Goal: Task Accomplishment & Management: Complete application form

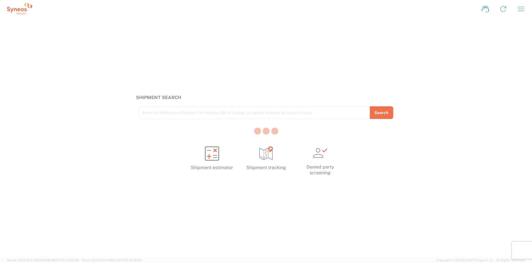
click at [342, 67] on div at bounding box center [266, 131] width 532 height 263
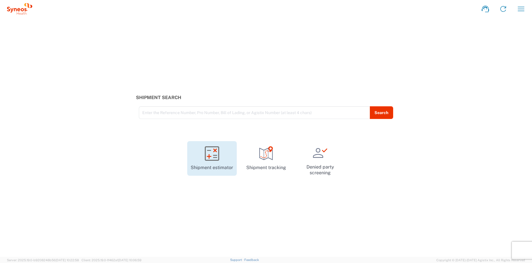
click at [215, 158] on icon at bounding box center [212, 153] width 14 height 14
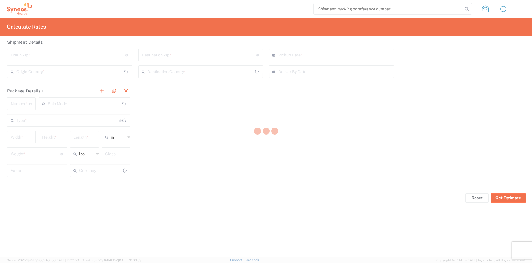
type input "US Dollar"
type input "United States"
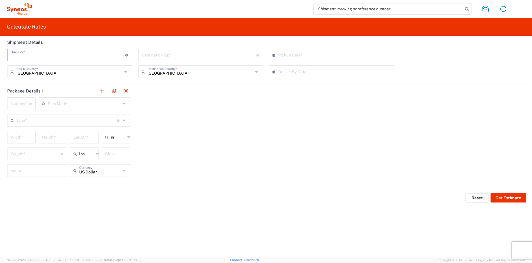
click at [95, 57] on input "undefined" at bounding box center [68, 55] width 115 height 10
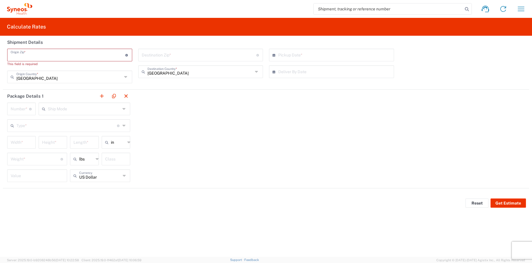
paste input "08807"
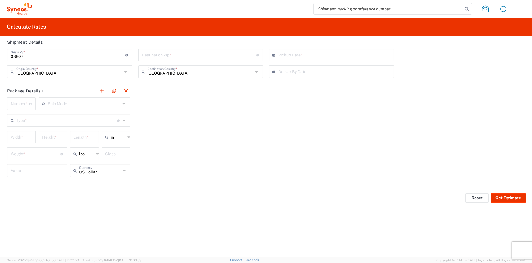
type input "08807"
click at [170, 56] on input "undefined" at bounding box center [199, 55] width 115 height 10
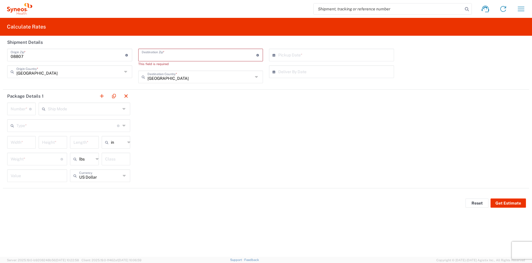
paste input "20850"
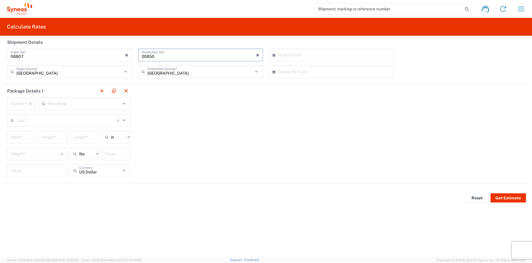
type input "20850"
click at [309, 55] on input "text" at bounding box center [332, 55] width 109 height 10
click at [332, 108] on span "24" at bounding box center [333, 107] width 9 height 8
type input "09/24/2025"
click at [20, 104] on input "number" at bounding box center [20, 103] width 18 height 10
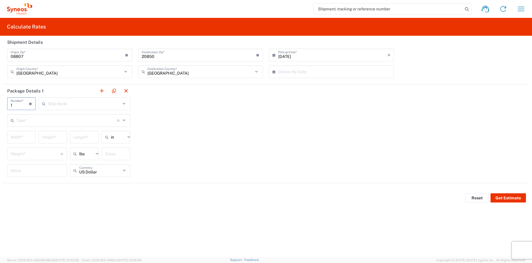
type input "1"
click at [261, 140] on div "Package Details 1 1 Number * Number of packages of specified package type and d…" at bounding box center [266, 133] width 526 height 99
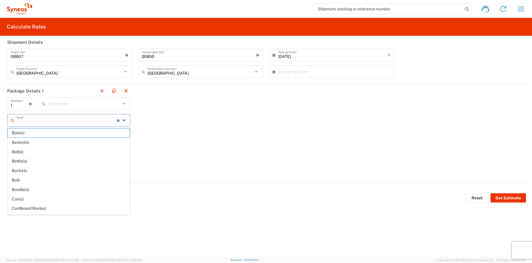
click at [85, 120] on input "text" at bounding box center [66, 120] width 101 height 10
click at [24, 207] on span "Your Packaging" at bounding box center [69, 209] width 122 height 9
type input "Your Packaging"
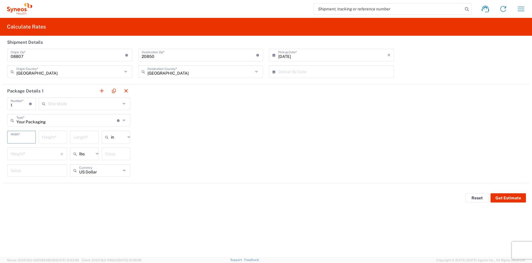
click at [24, 138] on input "number" at bounding box center [22, 137] width 22 height 10
type input "12"
click at [51, 138] on input "number" at bounding box center [53, 137] width 22 height 10
type input "12"
click at [88, 137] on input "number" at bounding box center [84, 137] width 22 height 10
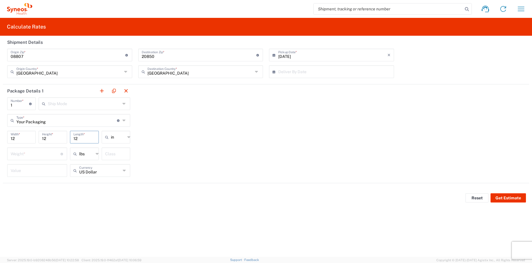
type input "12"
click at [33, 155] on input "number" at bounding box center [36, 153] width 50 height 10
type input "2"
click at [82, 167] on span "lbs" at bounding box center [84, 166] width 27 height 9
click at [27, 182] on input "number" at bounding box center [37, 180] width 53 height 10
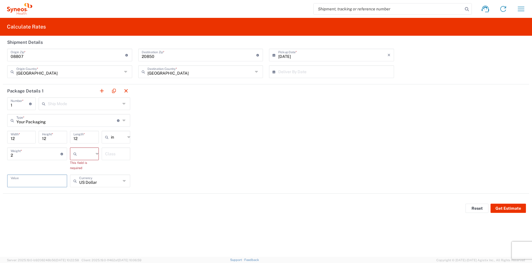
drag, startPoint x: 204, startPoint y: 172, endPoint x: 190, endPoint y: 170, distance: 14.2
click at [205, 171] on div "Package Details 1 1 Number * Number of packages of specified package type and d…" at bounding box center [266, 138] width 526 height 109
click at [93, 155] on input "text" at bounding box center [86, 153] width 14 height 9
click at [76, 176] on span "lbs" at bounding box center [84, 175] width 27 height 9
type input "lbs"
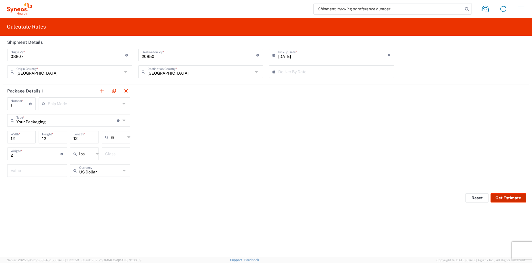
click at [504, 199] on button "Get Estimate" at bounding box center [508, 197] width 35 height 9
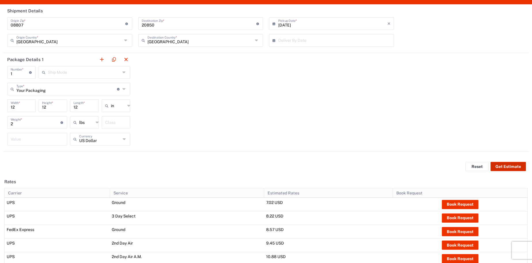
scroll to position [33, 0]
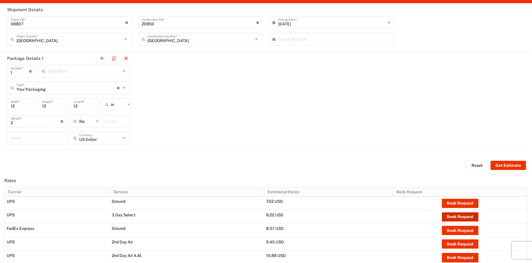
click at [454, 218] on button "Book Request" at bounding box center [460, 216] width 37 height 9
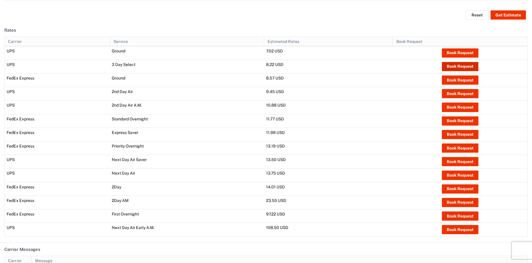
scroll to position [179, 0]
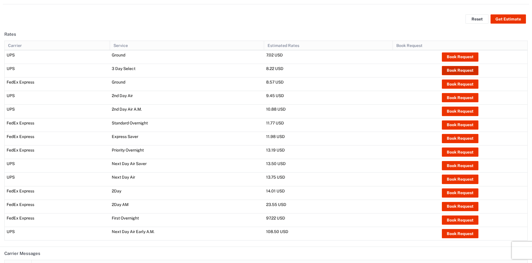
click at [460, 71] on button "Book Request" at bounding box center [460, 70] width 37 height 9
click at [0, 0] on div "Calculate Rates Shipment Details Origin Zip * Origin Zip for United States shou…" at bounding box center [266, 62] width 532 height 447
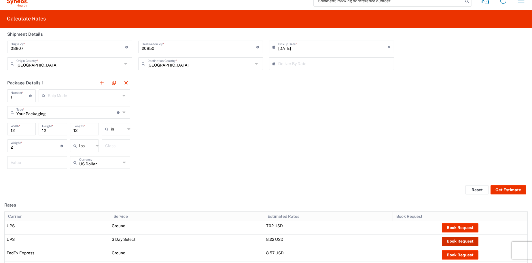
scroll to position [0, 0]
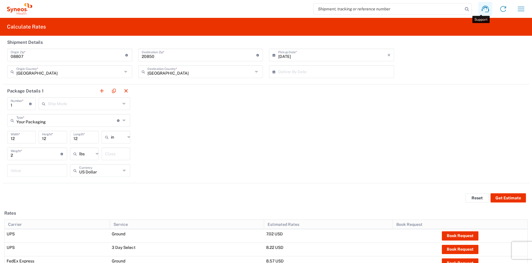
click at [482, 9] on icon at bounding box center [485, 8] width 9 height 9
click at [22, 9] on icon at bounding box center [22, 9] width 3 height 3
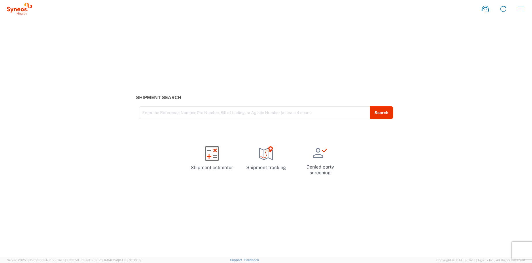
drag, startPoint x: 22, startPoint y: 9, endPoint x: 27, endPoint y: 6, distance: 5.4
click at [23, 9] on icon at bounding box center [22, 9] width 3 height 3
click at [502, 9] on icon at bounding box center [503, 8] width 9 height 9
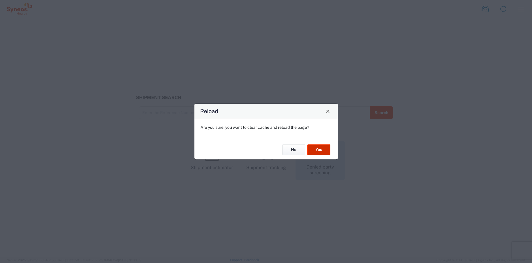
drag, startPoint x: 327, startPoint y: 151, endPoint x: 333, endPoint y: 147, distance: 6.9
click at [328, 149] on button "Yes" at bounding box center [318, 150] width 23 height 11
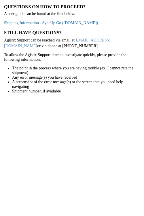
click at [53, 23] on link "Shipping Information - SyncUp Go (staffbase.com)" at bounding box center [51, 23] width 94 height 4
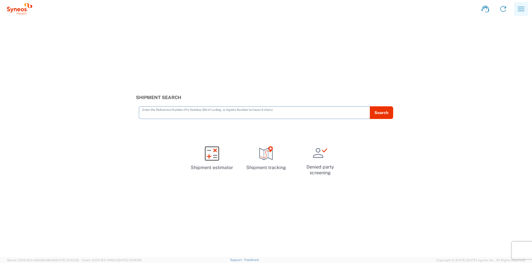
click at [521, 8] on icon "button" at bounding box center [521, 8] width 9 height 9
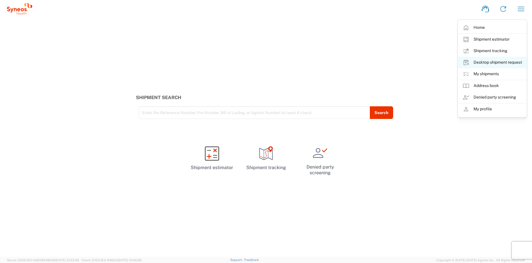
click at [488, 64] on link "Desktop shipment request" at bounding box center [492, 63] width 69 height 12
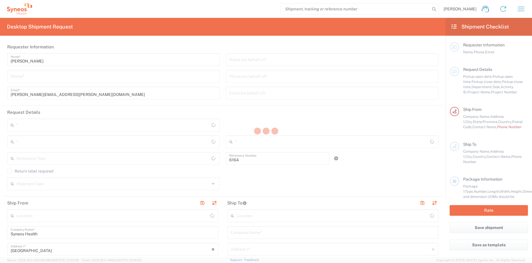
type input "Department"
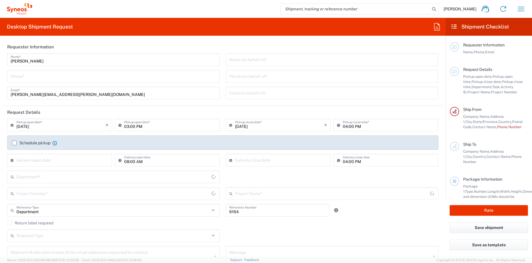
type input "[US_STATE]"
type input "[GEOGRAPHIC_DATA]"
click at [109, 79] on input "tel" at bounding box center [114, 76] width 206 height 10
type input "Syneos Health, LLC-Morrisville NC US"
type input "9193977209"
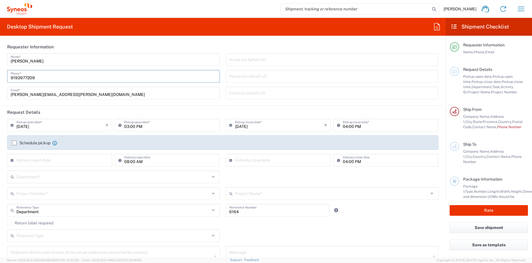
click at [88, 76] on input "9193977209" at bounding box center [114, 76] width 206 height 10
click at [320, 59] on input "text" at bounding box center [332, 59] width 206 height 10
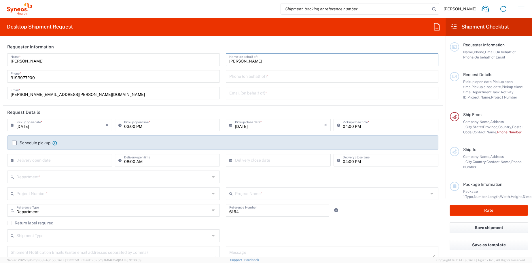
type input "Ivy Robertson"
click at [277, 78] on input "tel" at bounding box center [332, 76] width 206 height 10
paste input "984 459 4749"
type input "984 459 4749"
drag, startPoint x: 238, startPoint y: 93, endPoint x: 279, endPoint y: 88, distance: 41.0
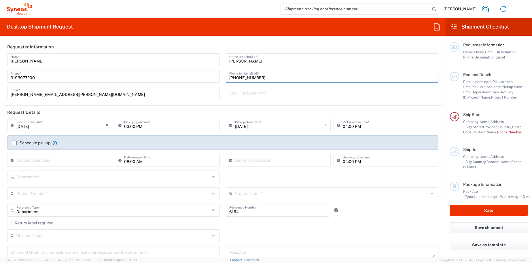
click at [238, 93] on input "text" at bounding box center [332, 93] width 206 height 10
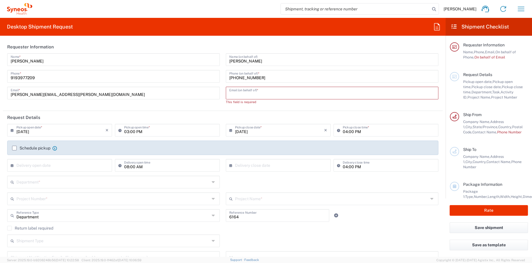
paste input "ivy.robertson@syneoshealth.com"
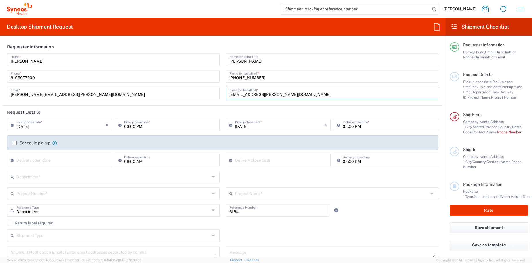
type input "ivy.robertson@syneoshealth.com"
click at [66, 124] on input "09/22/2025" at bounding box center [60, 125] width 89 height 10
drag, startPoint x: 61, startPoint y: 177, endPoint x: 66, endPoint y: 174, distance: 5.7
click at [62, 177] on span "24" at bounding box center [60, 177] width 9 height 8
type input "09/24/2025"
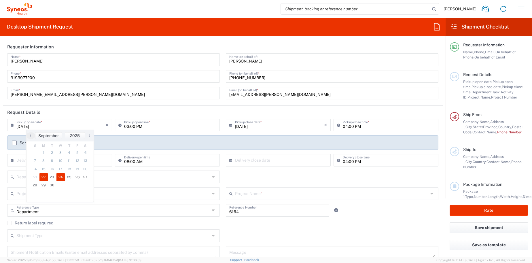
type input "09/24/2025"
click at [63, 179] on input "text" at bounding box center [112, 176] width 193 height 10
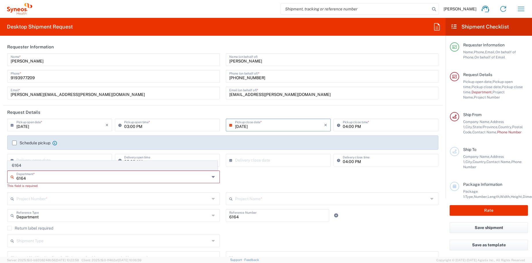
type input "6164"
click at [21, 165] on span "6164" at bounding box center [112, 165] width 209 height 9
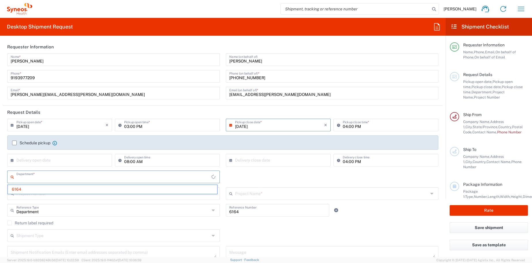
click at [64, 181] on input "text" at bounding box center [113, 176] width 195 height 10
type input "talent"
click at [484, 9] on icon at bounding box center [485, 9] width 7 height 7
click at [46, 179] on input "text" at bounding box center [113, 176] width 195 height 10
click at [184, 192] on span "6164" at bounding box center [112, 189] width 209 height 9
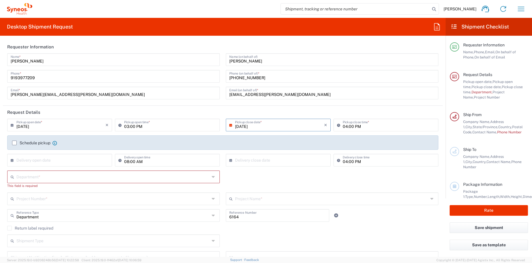
click at [188, 178] on input "text" at bounding box center [112, 176] width 193 height 10
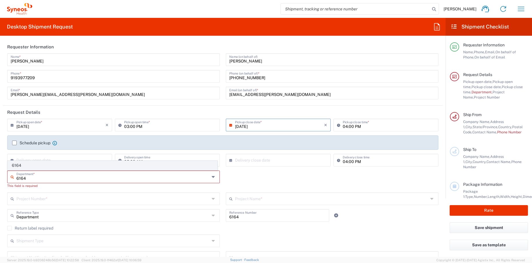
type input "6164"
click at [191, 166] on span "6164" at bounding box center [112, 165] width 209 height 9
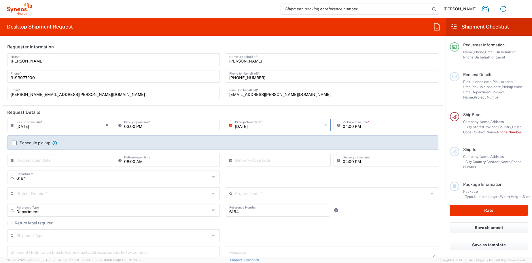
click at [163, 193] on input "text" at bounding box center [112, 193] width 193 height 10
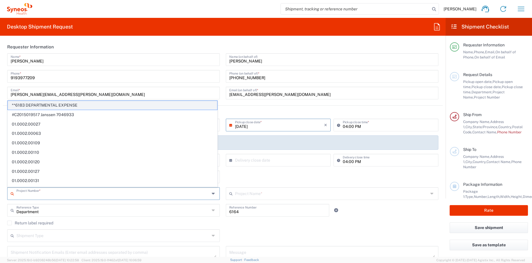
click at [130, 106] on span "**6183 DEPARTMENTAL EXPENSE" at bounding box center [112, 105] width 209 height 9
type input "**6183 DEPARTMENTAL EXPENSE"
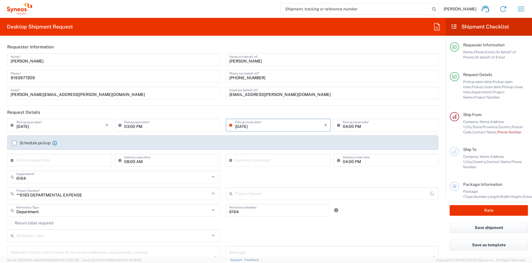
type input "6183"
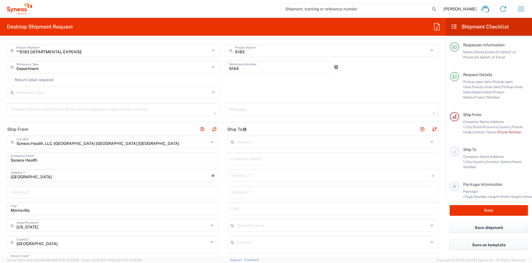
scroll to position [162, 0]
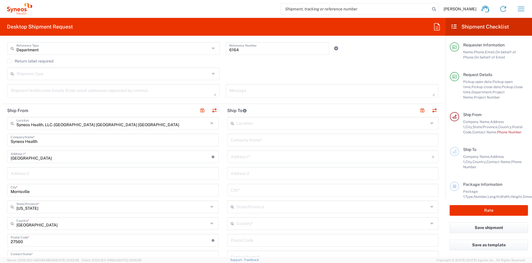
click at [210, 124] on icon at bounding box center [212, 123] width 5 height 9
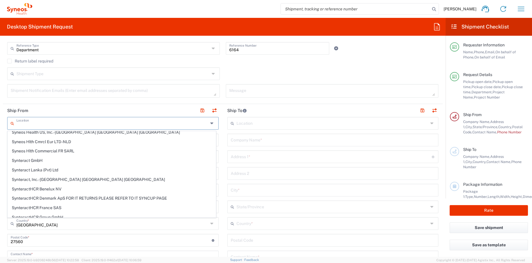
scroll to position [987, 0]
click at [176, 123] on input "text" at bounding box center [112, 123] width 192 height 10
click at [272, 76] on div "Shipment Type Batch Regular" at bounding box center [222, 75] width 437 height 17
type input "Syneos Health, LLC-Morrisville NC US"
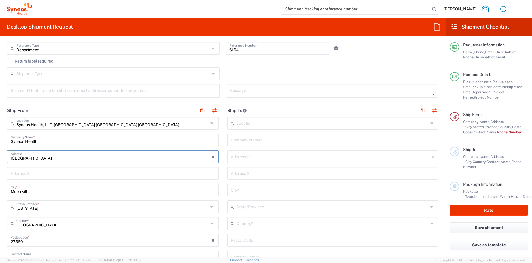
click at [196, 159] on input "1030 Sync Street" at bounding box center [111, 156] width 201 height 10
click at [192, 125] on input "text" at bounding box center [112, 123] width 192 height 10
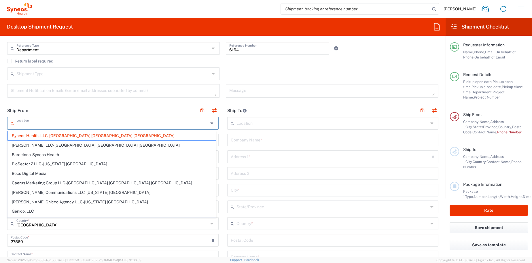
click at [159, 122] on input "text" at bounding box center [112, 123] width 192 height 10
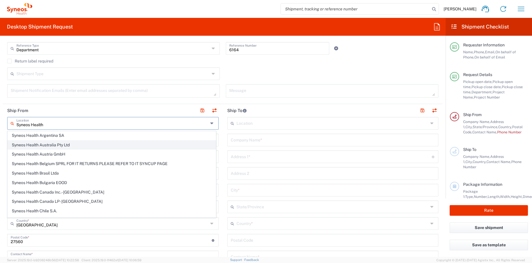
scroll to position [58, 0]
click at [110, 122] on input "Syneos Health" at bounding box center [112, 123] width 192 height 10
click at [120, 109] on header "Ship From" at bounding box center [113, 110] width 220 height 13
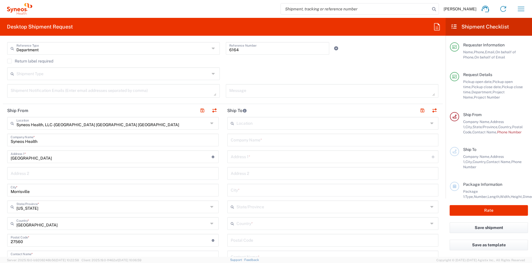
type input "Syneos Health, LLC-Morrisville NC US"
click at [100, 127] on input "Syneos Health, LLC-Morrisville NC US" at bounding box center [112, 123] width 192 height 10
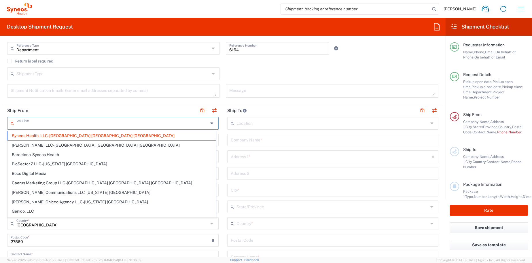
type input "Syneos Health, LLC-Morrisville NC US"
drag, startPoint x: 112, startPoint y: 125, endPoint x: -14, endPoint y: 105, distance: 127.8
click at [0, 105] on html "Ryan Morrison Home Shipment estimator Shipment tracking Desktop shipment reques…" at bounding box center [266, 131] width 532 height 263
type input "Syneos Health, LLC-Morrisville NC US"
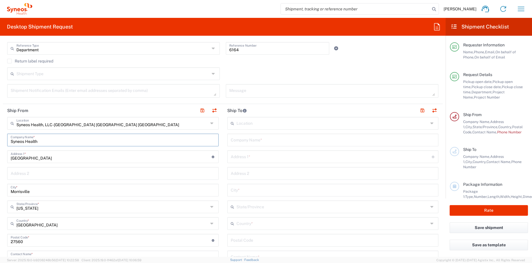
click at [210, 123] on icon at bounding box center [212, 123] width 5 height 9
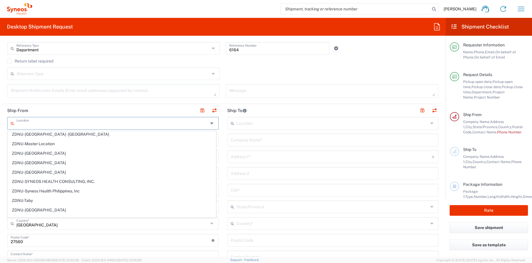
scroll to position [1265, 0]
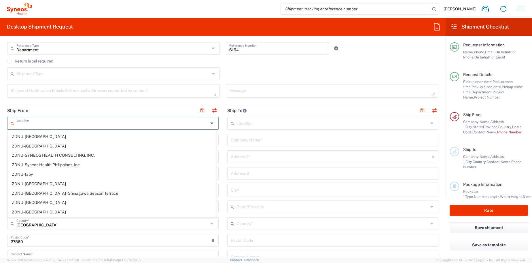
type input "Syneos Health, LLC-Morrisville NC US"
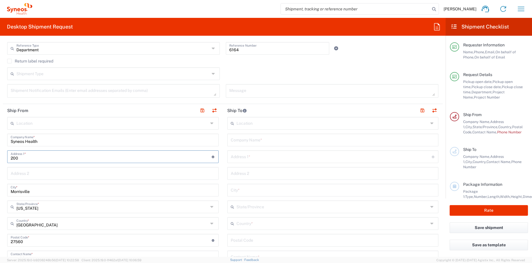
type input "200 Crossing Blvd"
type input "8th floor"
type input "7035821152"
click at [61, 175] on input "8th floor" at bounding box center [113, 173] width 205 height 10
click at [53, 173] on input "8th floor" at bounding box center [113, 173] width 205 height 10
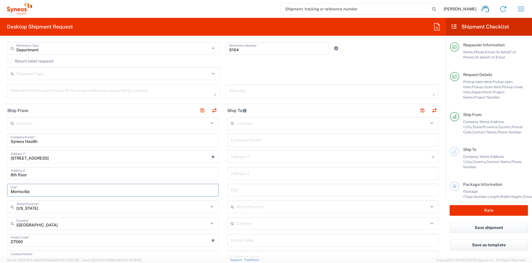
click at [12, 193] on input "Morrisville" at bounding box center [113, 190] width 205 height 10
type input "Bridgewater"
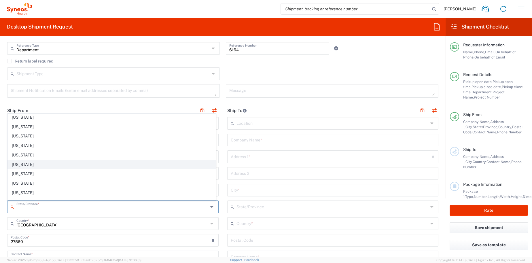
scroll to position [304, 0]
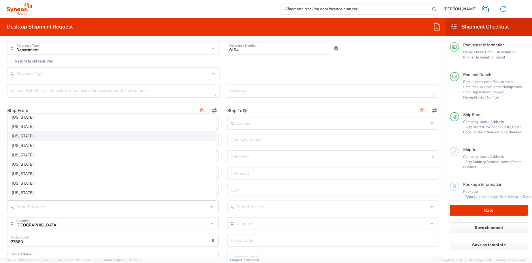
click at [38, 134] on span "New Jersey" at bounding box center [112, 136] width 208 height 9
type input "New Jersey"
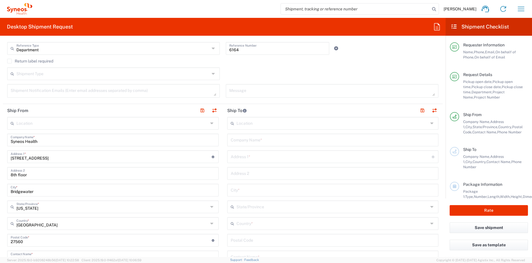
click at [36, 244] on input "undefined" at bounding box center [111, 240] width 201 height 10
paste input "08807"
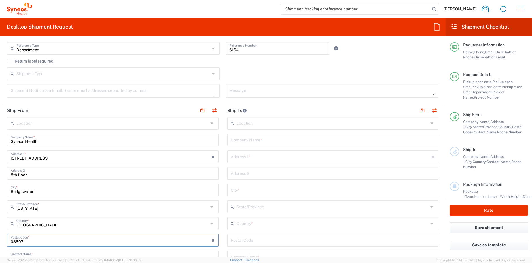
type input "08807"
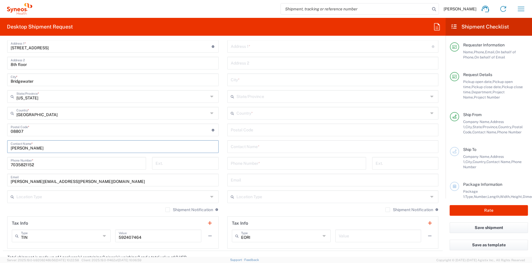
scroll to position [273, 0]
drag, startPoint x: 61, startPoint y: 167, endPoint x: -14, endPoint y: 144, distance: 78.9
click at [0, 144] on html "Ryan Morrison Home Shipment estimator Shipment tracking Desktop shipment reques…" at bounding box center [266, 131] width 532 height 263
type input "9193977209"
click at [130, 181] on input "ryan.morrison@syneoshealth.com" at bounding box center [113, 179] width 205 height 10
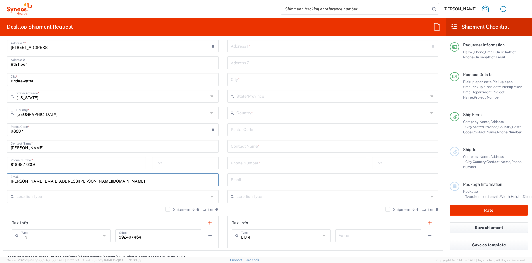
click at [148, 196] on input "text" at bounding box center [112, 196] width 192 height 10
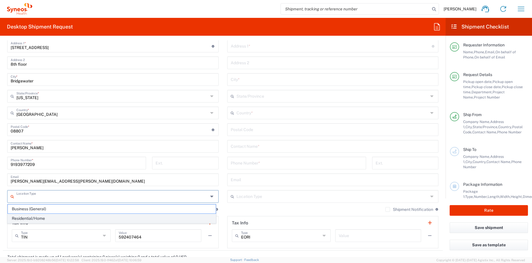
click at [50, 218] on span "Residential/Home" at bounding box center [112, 218] width 208 height 9
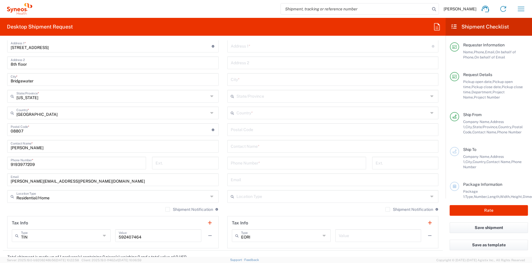
click at [210, 198] on icon at bounding box center [212, 196] width 5 height 9
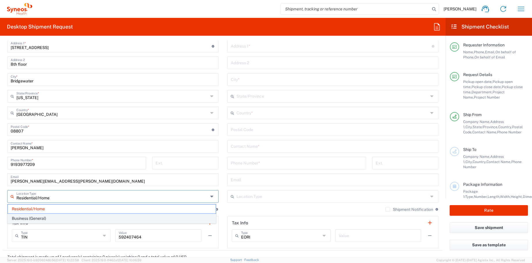
click at [114, 217] on span "Business (General)" at bounding box center [112, 218] width 208 height 9
type input "Business (General)"
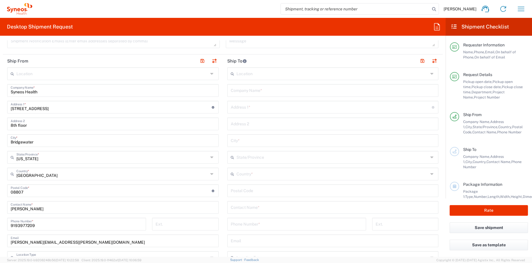
scroll to position [211, 0]
click at [35, 127] on input "8th floor" at bounding box center [113, 124] width 205 height 10
click at [201, 61] on button "button" at bounding box center [203, 62] width 8 height 8
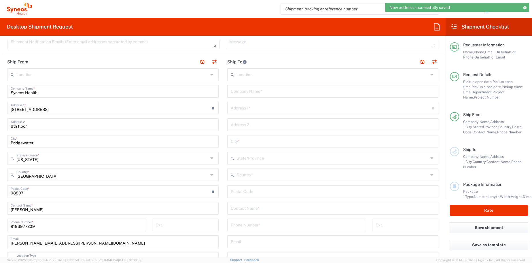
click at [264, 74] on input "text" at bounding box center [333, 74] width 192 height 10
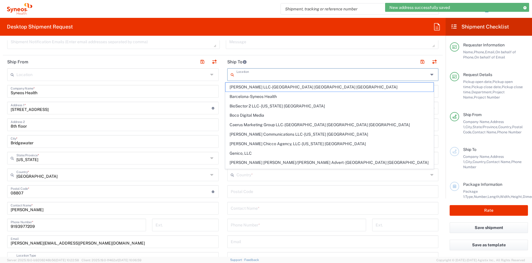
click at [288, 55] on header "Ship To" at bounding box center [333, 61] width 220 height 13
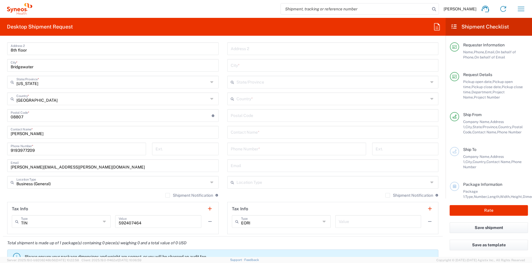
scroll to position [287, 0]
click at [255, 183] on input "text" at bounding box center [333, 182] width 192 height 10
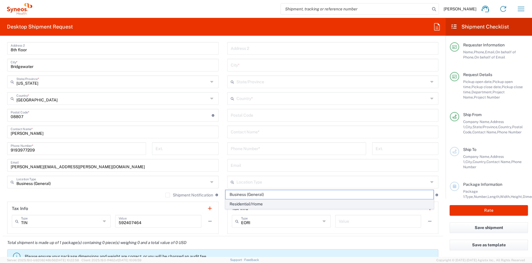
click at [248, 205] on span "Residential/Home" at bounding box center [330, 204] width 208 height 9
type input "Residential/Home"
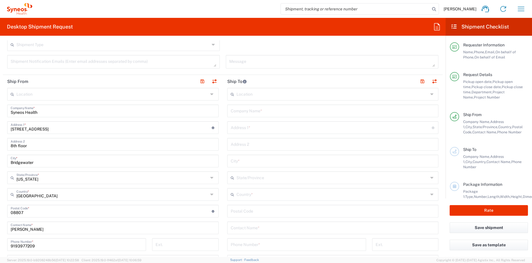
scroll to position [193, 0]
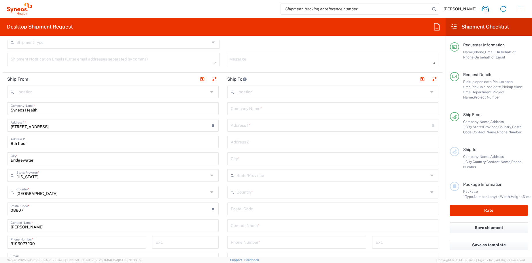
click at [271, 110] on input "text" at bounding box center [333, 108] width 205 height 10
paste input "Carly Gershoni"
type input "Carly Gershoni"
click at [260, 127] on input "text" at bounding box center [331, 125] width 201 height 10
paste input "418 Nature Lane"
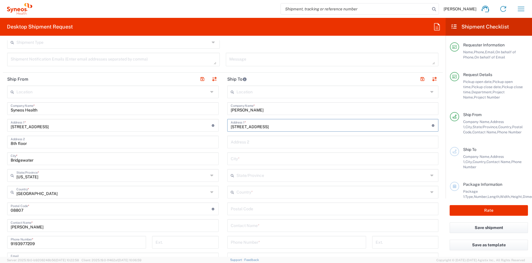
type input "418 Nature Lane"
click at [252, 160] on input "text" at bounding box center [333, 158] width 205 height 10
paste input "Rockville"
type input "Rockville"
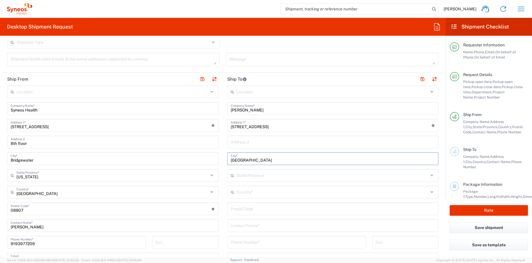
click at [261, 191] on input "text" at bounding box center [333, 192] width 192 height 10
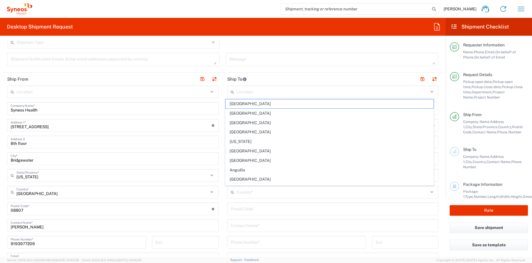
click at [220, 172] on main "Location Addison Whitney LLC-Morrisvile NC US Barcelona-Syneos Health BioSector…" at bounding box center [113, 207] width 220 height 242
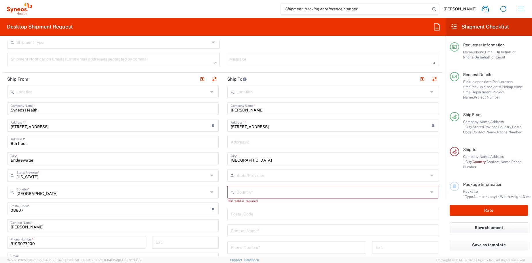
click at [253, 175] on input "text" at bounding box center [333, 175] width 192 height 10
type input "MAR"
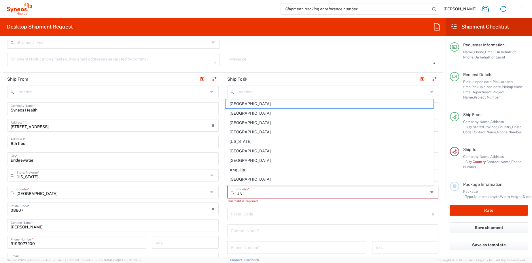
type input "UNIT"
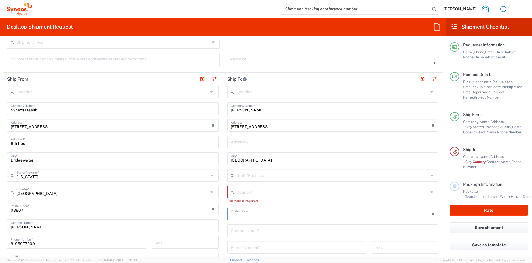
click at [254, 194] on input "text" at bounding box center [333, 192] width 192 height 10
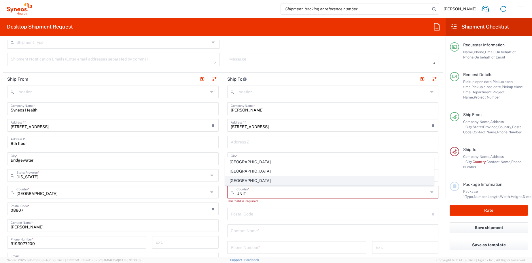
click at [235, 182] on span "United States" at bounding box center [330, 180] width 208 height 9
type input "United States"
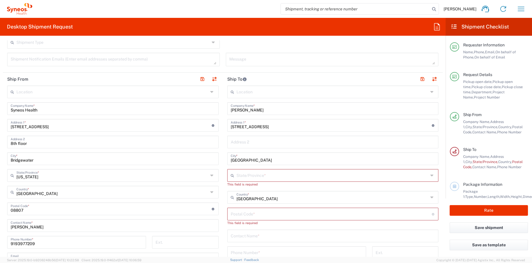
click at [241, 177] on input "text" at bounding box center [333, 175] width 192 height 10
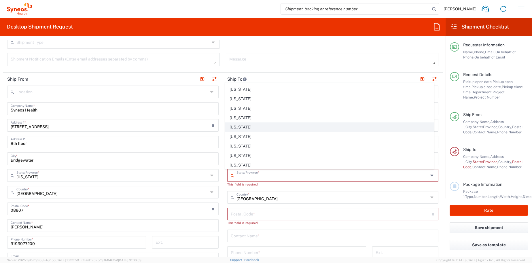
click at [242, 127] on span "Maryland" at bounding box center [330, 127] width 208 height 9
type input "Maryland"
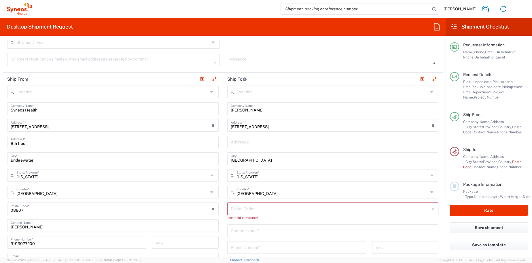
click at [249, 211] on input "undefined" at bounding box center [331, 208] width 201 height 10
paste input "Rockville"
type input "Rockville"
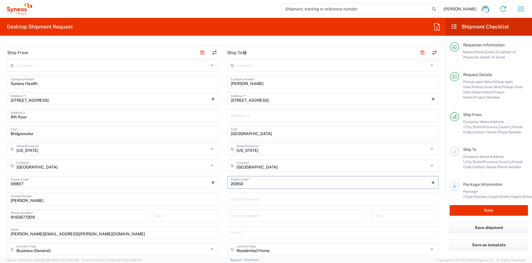
scroll to position [222, 0]
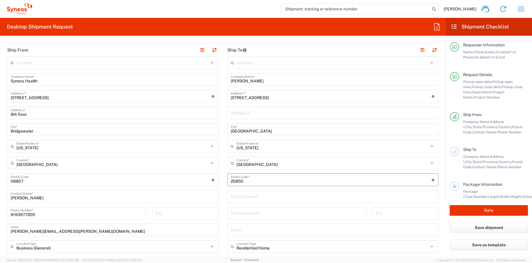
type input "20850"
click at [220, 62] on main "Location Addison Whitney LLC-Morrisvile NC US Barcelona-Syneos Health BioSector…" at bounding box center [113, 177] width 220 height 242
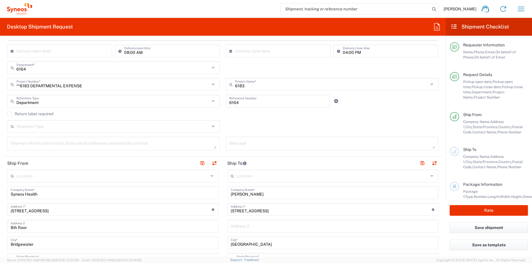
scroll to position [0, 0]
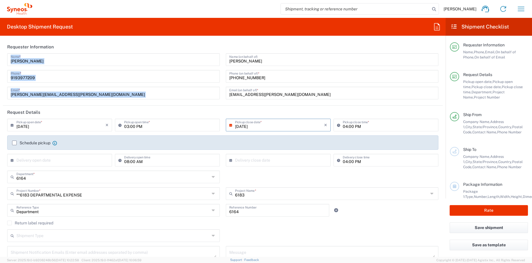
drag, startPoint x: 270, startPoint y: 63, endPoint x: 215, endPoint y: 63, distance: 55.3
click at [192, 63] on div "Ryan Morrison Name * 9193977209 Phone * ryan.morrison@syneoshealth.com Email * …" at bounding box center [222, 78] width 437 height 50
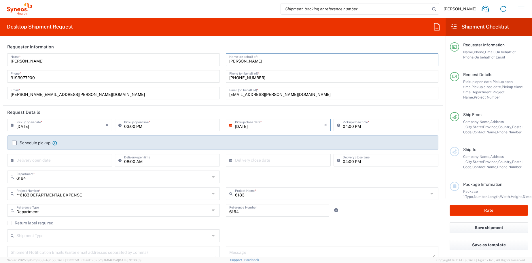
drag, startPoint x: 255, startPoint y: 61, endPoint x: 202, endPoint y: 59, distance: 53.1
click at [205, 60] on div "Ryan Morrison Name * 9193977209 Phone * ryan.morrison@syneoshealth.com Email * …" at bounding box center [222, 78] width 437 height 50
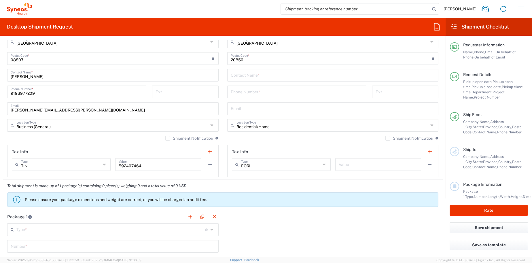
scroll to position [343, 0]
click at [266, 75] on input "text" at bounding box center [333, 75] width 205 height 10
paste input "Ivy Robertson"
type input "Ivy Robertson"
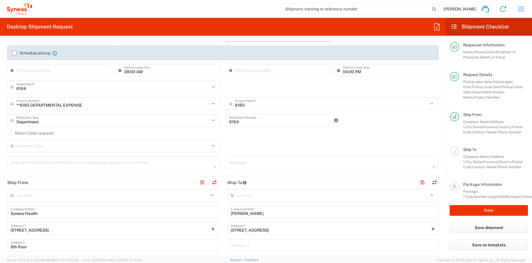
scroll to position [0, 0]
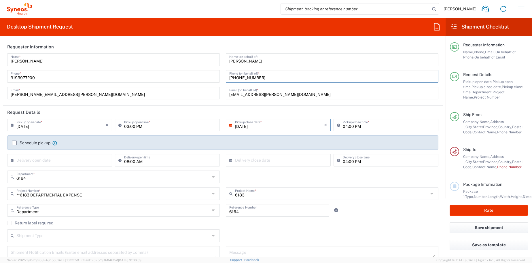
drag, startPoint x: 265, startPoint y: 77, endPoint x: 217, endPoint y: 76, distance: 48.1
click at [218, 77] on div "Ryan Morrison Name * 9193977209 Phone * ryan.morrison@syneoshealth.com Email * …" at bounding box center [222, 78] width 437 height 50
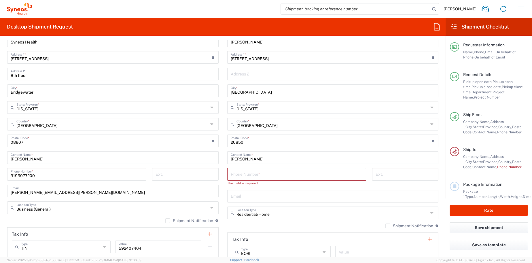
scroll to position [304, 0]
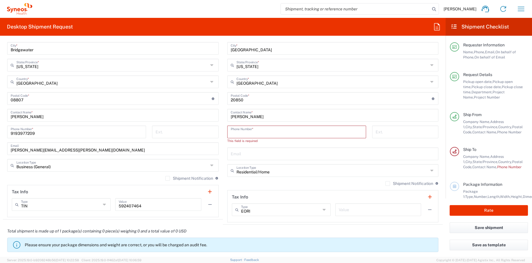
click at [258, 131] on input "tel" at bounding box center [297, 132] width 132 height 10
paste input "984 459 4749"
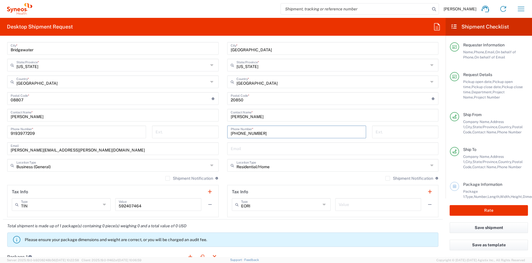
type input "984 459 4749"
click at [302, 149] on input "text" at bounding box center [333, 148] width 205 height 10
click at [388, 132] on input "tel" at bounding box center [406, 132] width 60 height 10
click at [353, 179] on div "Shipment Notification If checked, a shipment notification email will be sent to…" at bounding box center [333, 180] width 212 height 9
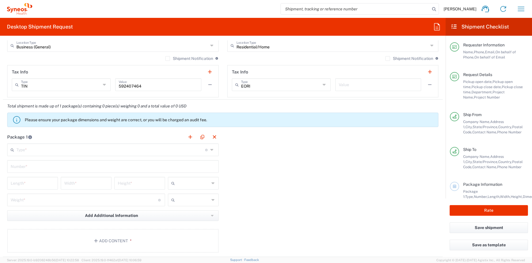
scroll to position [465, 0]
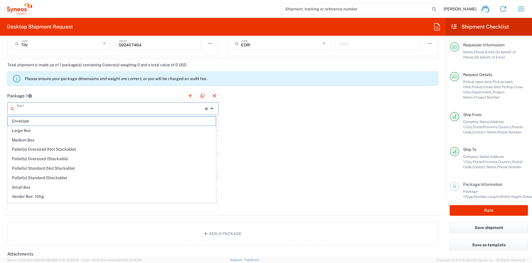
click at [58, 109] on input "text" at bounding box center [110, 108] width 189 height 10
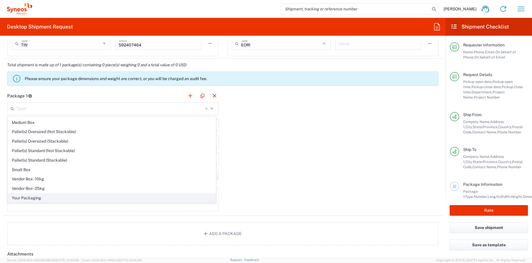
click at [26, 197] on span "Your Packaging" at bounding box center [112, 198] width 208 height 9
type input "Your Packaging"
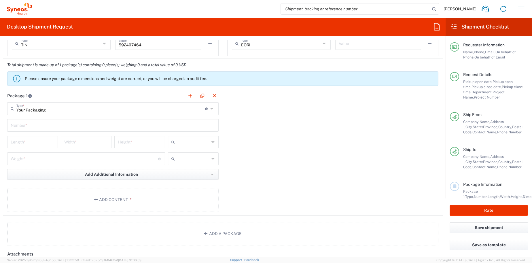
click at [48, 128] on input "text" at bounding box center [113, 125] width 205 height 10
type input "1"
click at [33, 144] on input "number" at bounding box center [33, 142] width 44 height 10
type input "12"
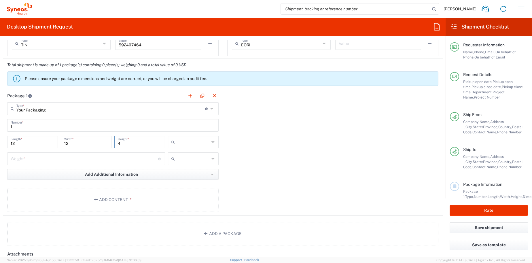
type input "4"
click at [178, 174] on span "in" at bounding box center [191, 173] width 49 height 9
type input "in"
click at [120, 158] on input "number" at bounding box center [85, 158] width 148 height 10
type input "5"
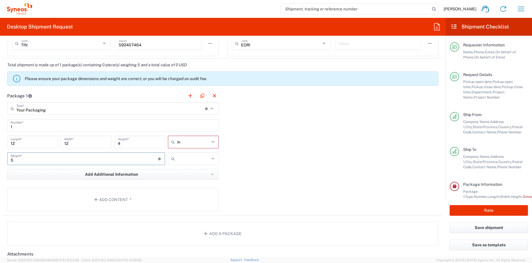
click at [188, 160] on input "text" at bounding box center [193, 158] width 32 height 9
click at [177, 179] on span "lbs" at bounding box center [191, 180] width 49 height 9
type input "lbs"
click at [116, 200] on button "Add Content *" at bounding box center [113, 200] width 212 height 24
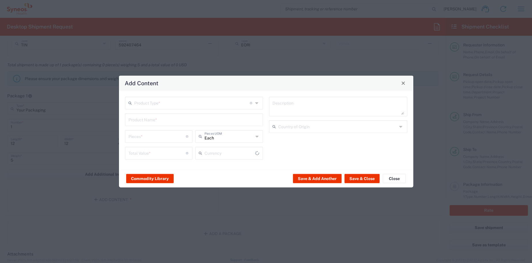
type input "US Dollar"
click at [227, 105] on input "text" at bounding box center [192, 102] width 116 height 10
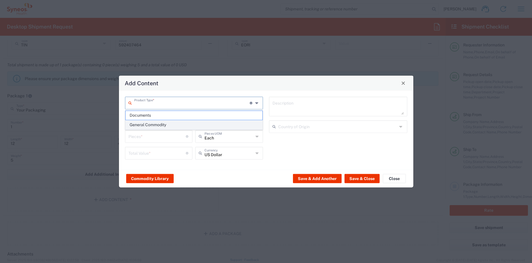
click at [153, 124] on span "General Commodity" at bounding box center [194, 124] width 137 height 9
type input "General Commodity"
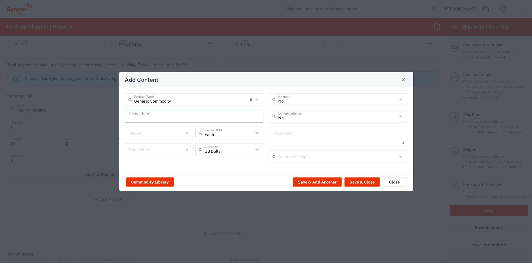
click at [172, 119] on input "text" at bounding box center [194, 116] width 131 height 10
type input "i"
type input "I"
type input "Misc"
type input "2"
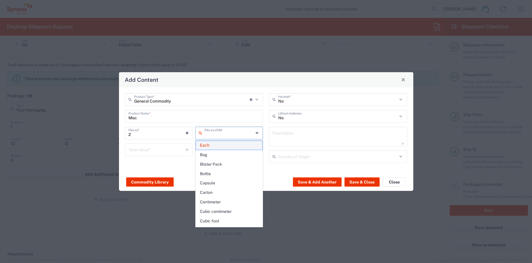
click at [209, 145] on span "Each" at bounding box center [229, 145] width 67 height 9
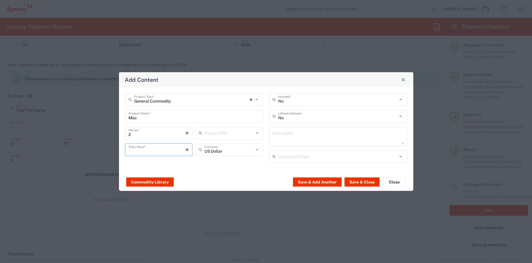
click at [165, 152] on input "number" at bounding box center [158, 149] width 58 height 10
type input "1000"
click at [365, 182] on button "Save & Close" at bounding box center [362, 182] width 35 height 9
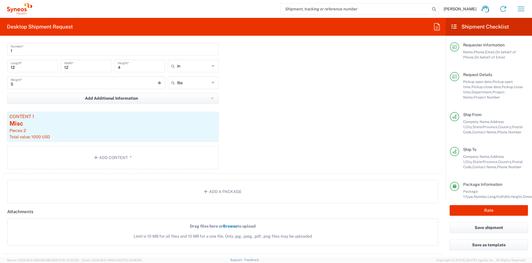
scroll to position [541, 0]
click at [484, 210] on button "Rate" at bounding box center [489, 210] width 78 height 11
type input "**6183 DEPARTMENTAL EXPENSE"
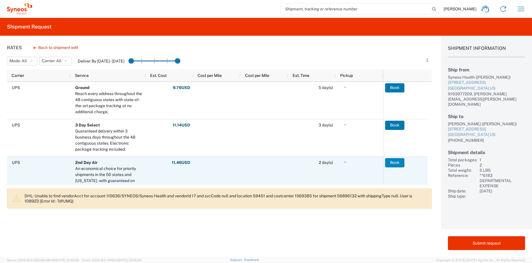
click at [394, 162] on button "Book" at bounding box center [394, 162] width 19 height 9
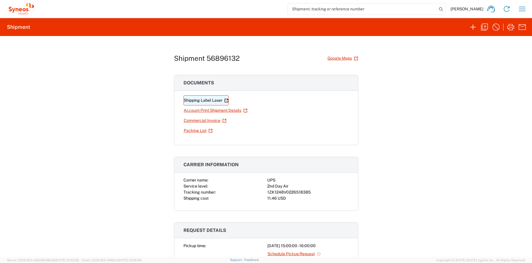
click at [214, 101] on link "Shipping Label Laser" at bounding box center [206, 100] width 45 height 10
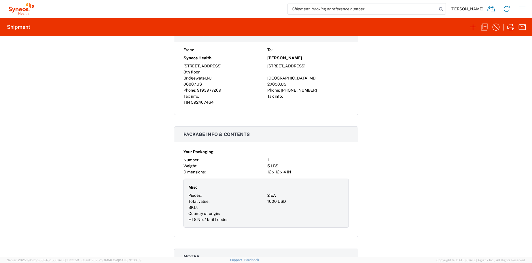
scroll to position [378, 0]
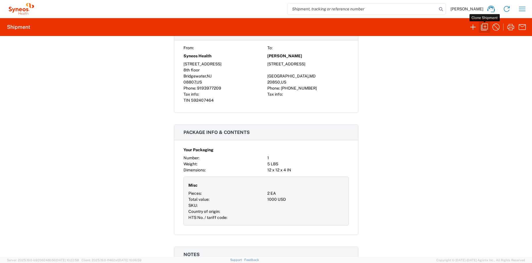
click at [485, 25] on icon "button" at bounding box center [484, 26] width 9 height 9
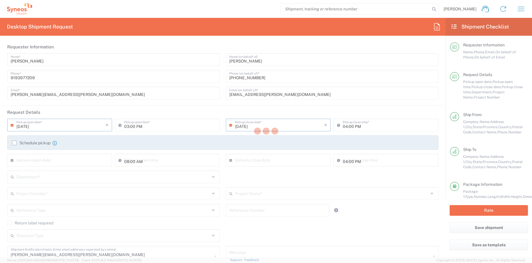
type input "New Jersey"
type input "Maryland"
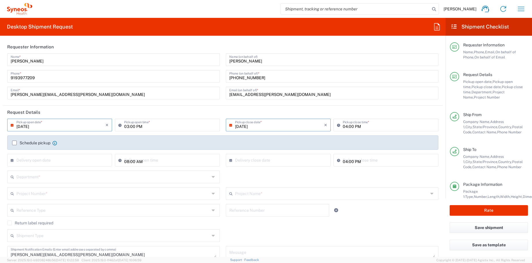
type input "Your Packaging"
type input "**6183 DEPARTMENTAL EXPENSE"
type input "6164"
type input "6183"
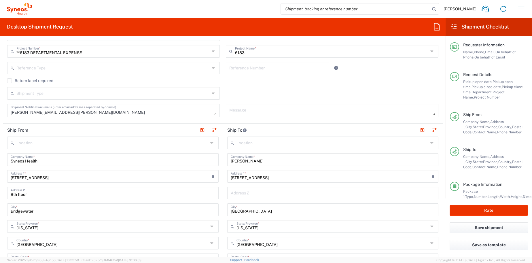
scroll to position [158, 0]
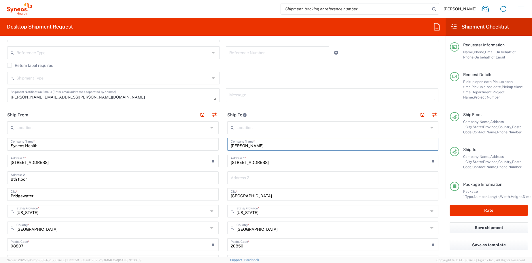
drag, startPoint x: 272, startPoint y: 148, endPoint x: 220, endPoint y: 148, distance: 52.4
click at [224, 148] on main "Location Addison Whitney LLC-Morrisvile NC US Barcelona-Syneos Health BioSector…" at bounding box center [333, 242] width 220 height 242
paste input "Zach Hersick"
type input "Zach Hersick"
click at [273, 162] on input "418 Nature Lane" at bounding box center [331, 161] width 201 height 10
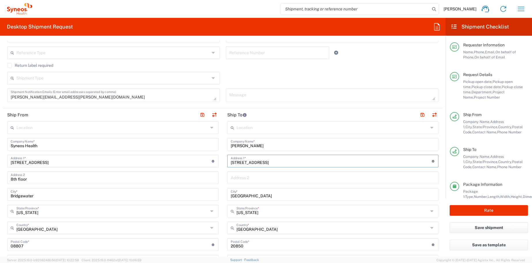
drag, startPoint x: 268, startPoint y: 163, endPoint x: 187, endPoint y: 163, distance: 80.4
click at [189, 163] on div "Ship From Location Addison Whitney LLC-Morrisvile NC US Barcelona-Syneos Health…" at bounding box center [223, 236] width 440 height 257
paste input "5 Solitai"
type input "45 Solitaire Lane"
click at [273, 197] on input "Rockville" at bounding box center [333, 194] width 205 height 10
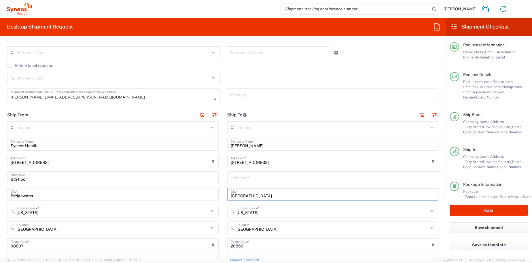
click at [257, 195] on input "Rockville" at bounding box center [333, 194] width 205 height 10
drag, startPoint x: 254, startPoint y: 195, endPoint x: 203, endPoint y: 195, distance: 50.4
click at [204, 195] on div "Ship From Location Addison Whitney LLC-Morrisvile NC US Barcelona-Syneos Health…" at bounding box center [223, 236] width 440 height 257
paste input "Aliso Viejo"
type input "Aliso Viejo"
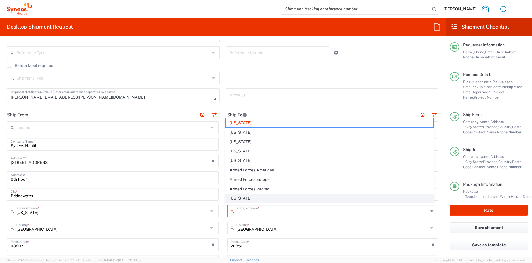
drag, startPoint x: 261, startPoint y: 214, endPoint x: 245, endPoint y: 198, distance: 22.4
click at [247, 205] on agx-dropdown-input "State/Province * Maryland Alabama Alaska Arizona Arkansas Armed Forces Americas…" at bounding box center [333, 211] width 212 height 13
click at [237, 198] on span "California" at bounding box center [330, 198] width 208 height 9
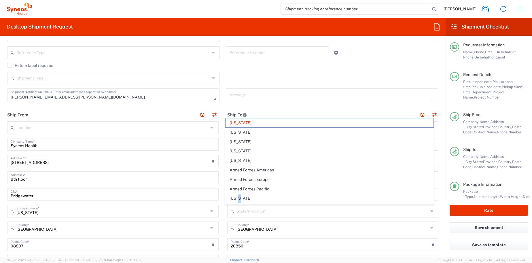
type input "California"
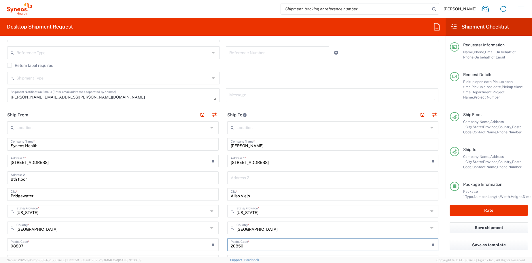
drag, startPoint x: 251, startPoint y: 247, endPoint x: 216, endPoint y: 244, distance: 35.6
click at [214, 245] on div "Ship From Location Addison Whitney LLC-Morrisvile NC US Barcelona-Syneos Health…" at bounding box center [223, 236] width 440 height 257
paste input "92656"
type input "92656"
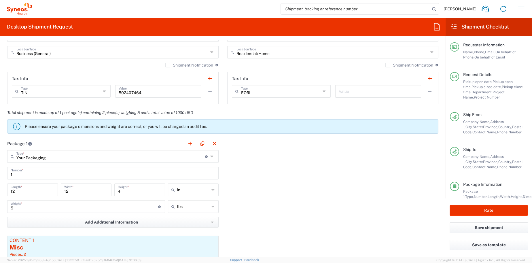
scroll to position [417, 0]
click at [492, 212] on button "Rate" at bounding box center [489, 210] width 78 height 11
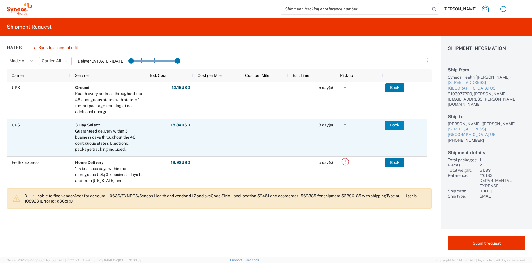
click at [396, 124] on button "Book" at bounding box center [394, 125] width 19 height 9
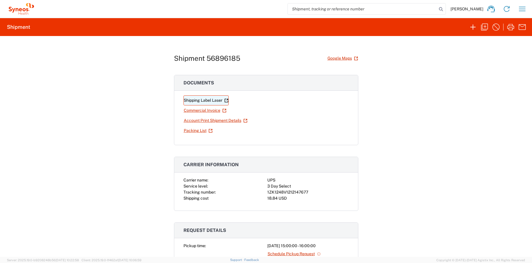
click at [209, 100] on link "Shipping Label Laser" at bounding box center [206, 100] width 45 height 10
